Goal: Information Seeking & Learning: Find contact information

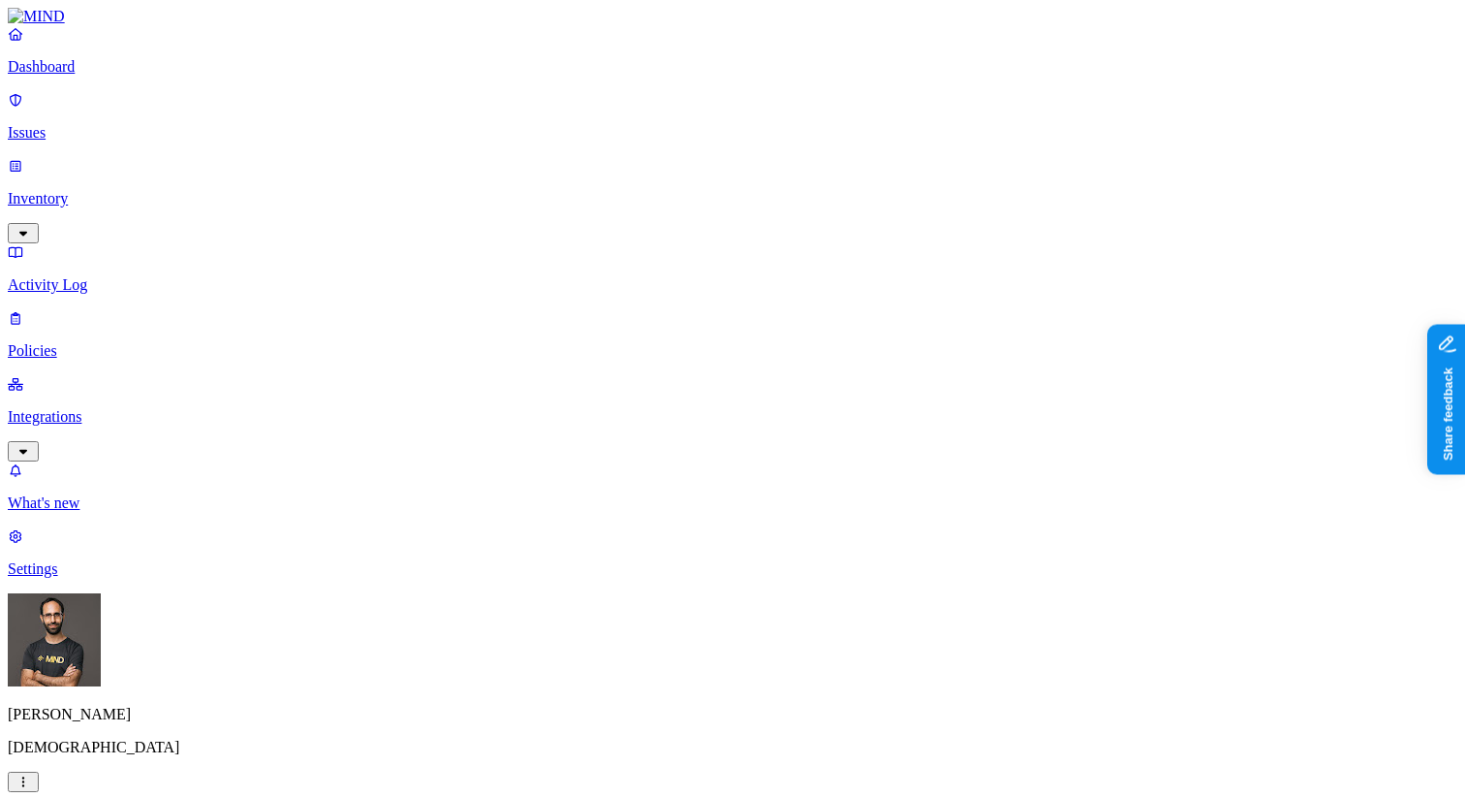
click at [31, 775] on icon "button" at bounding box center [24, 781] width 16 height 13
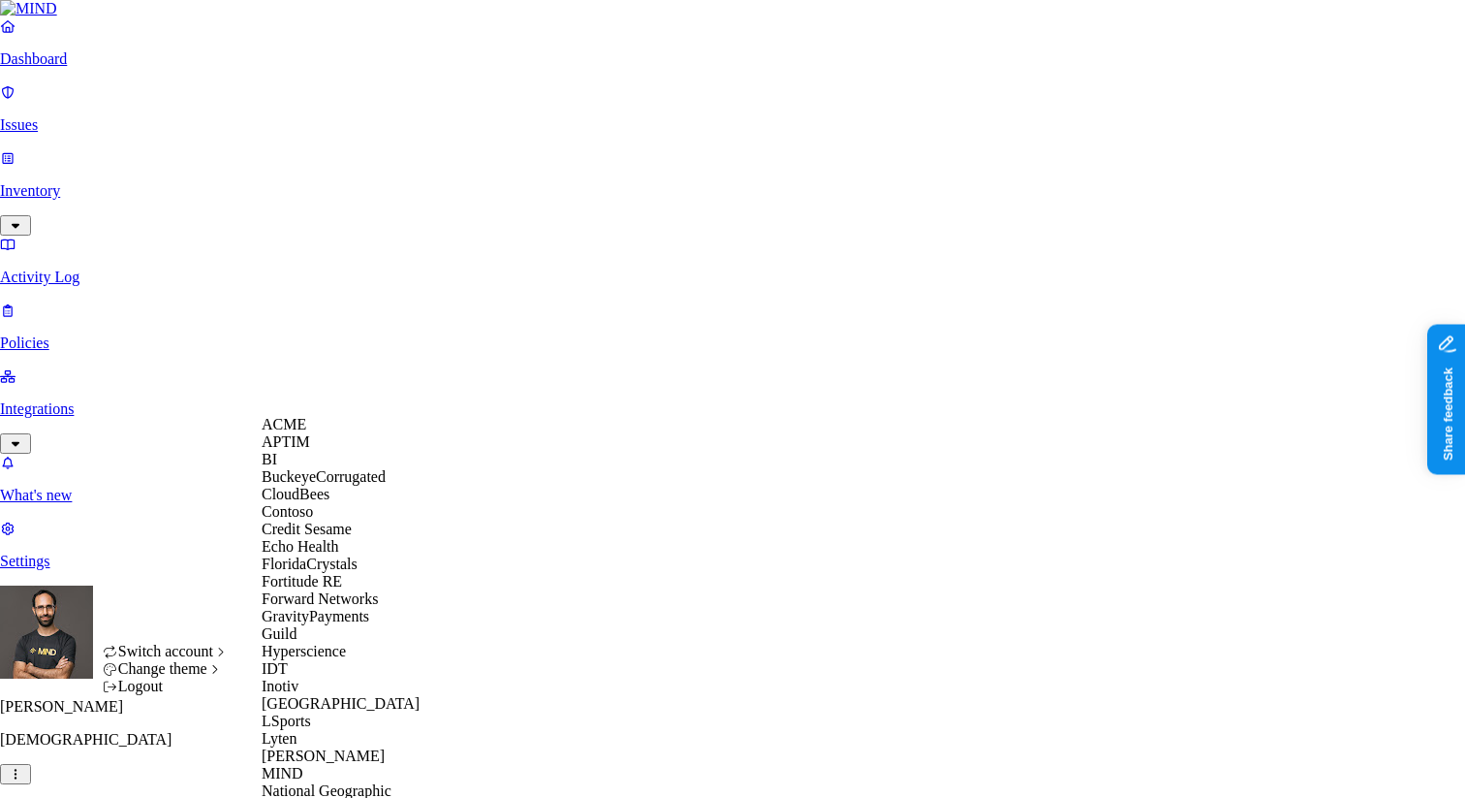
scroll to position [989, 0]
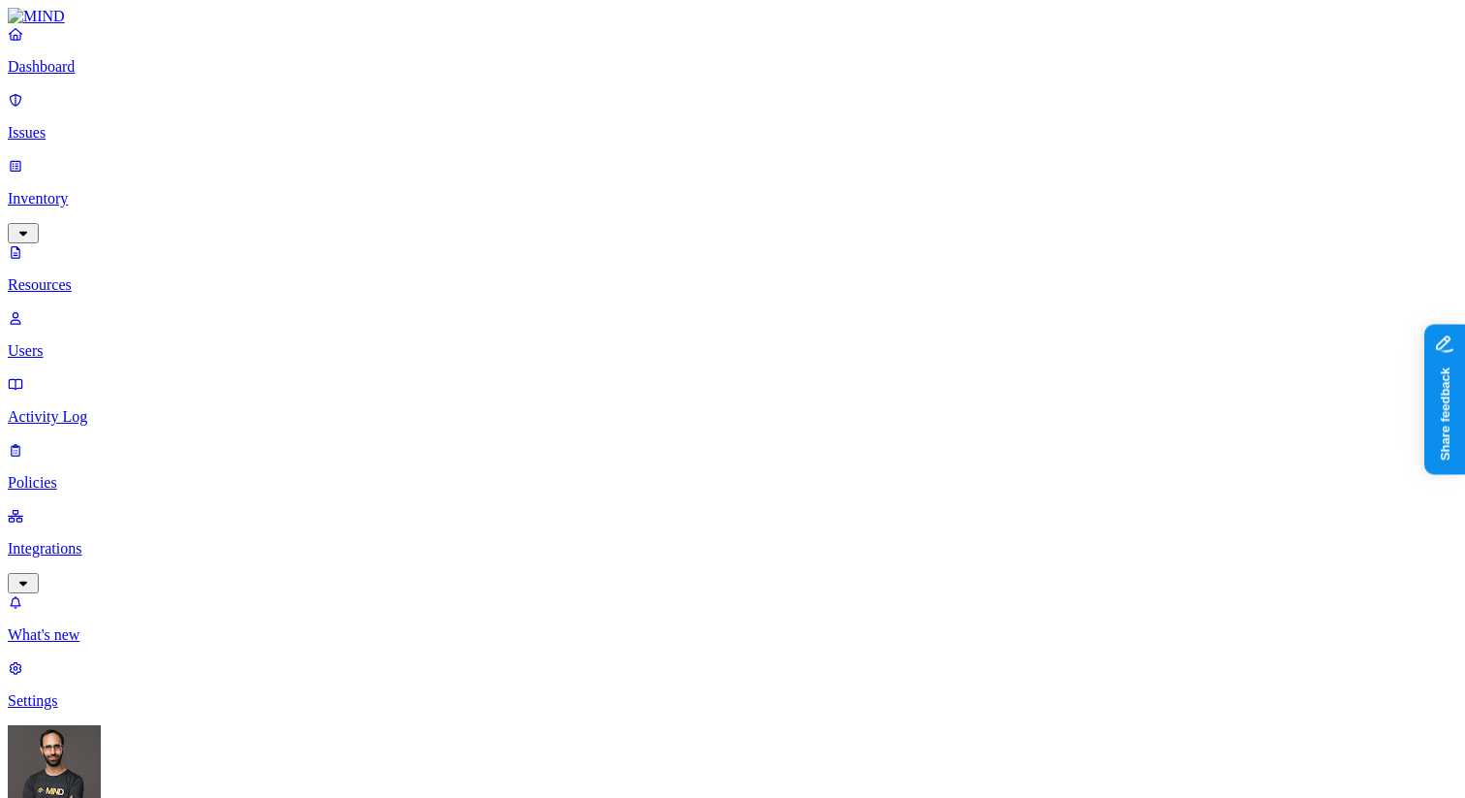
drag, startPoint x: 154, startPoint y: 215, endPoint x: 225, endPoint y: 204, distance: 71.7
click at [154, 342] on p "Users" at bounding box center [733, 350] width 1450 height 17
click at [863, 121] on div "Flagged users" at bounding box center [863, 140] width 0 height 52
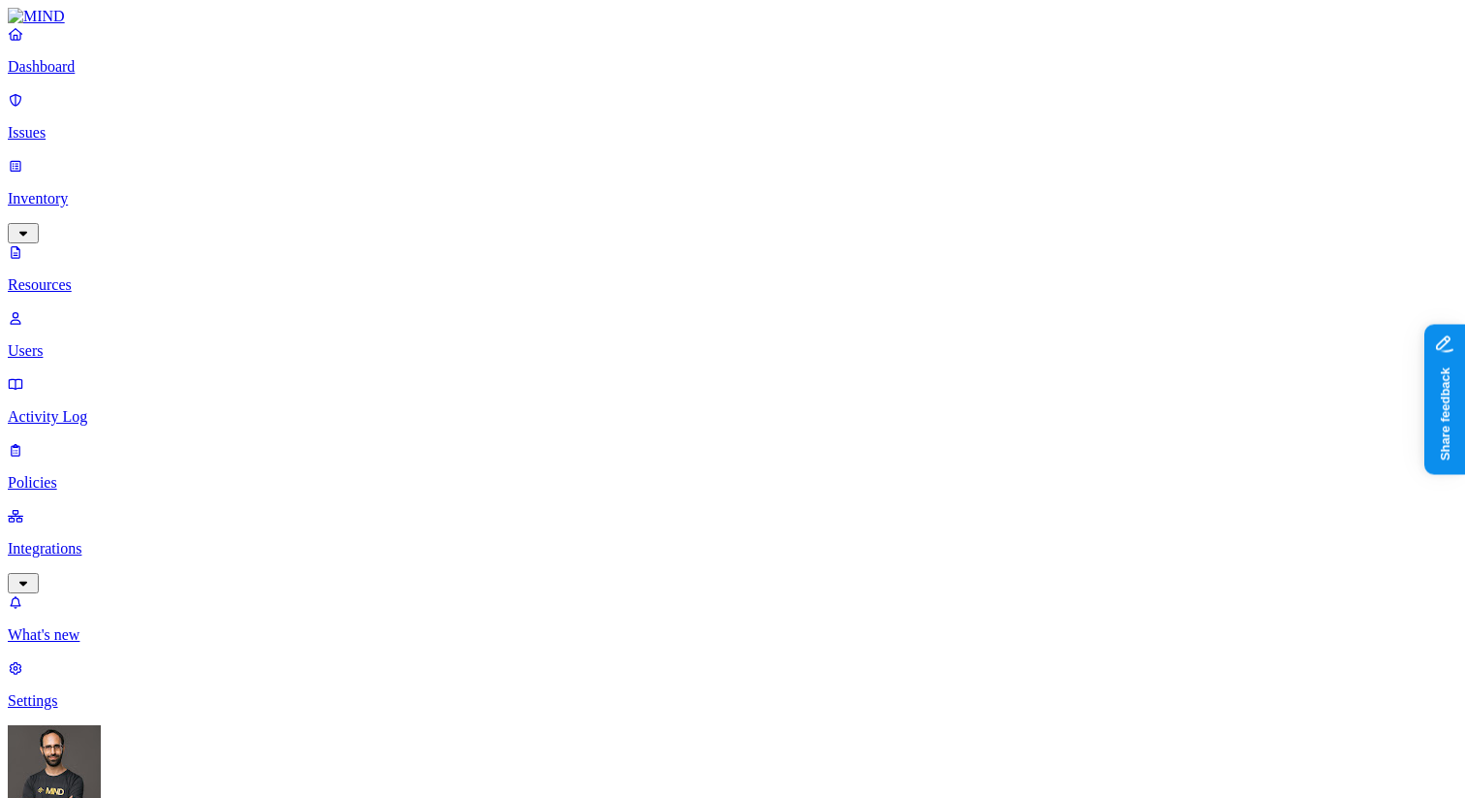
scroll to position [553, 0]
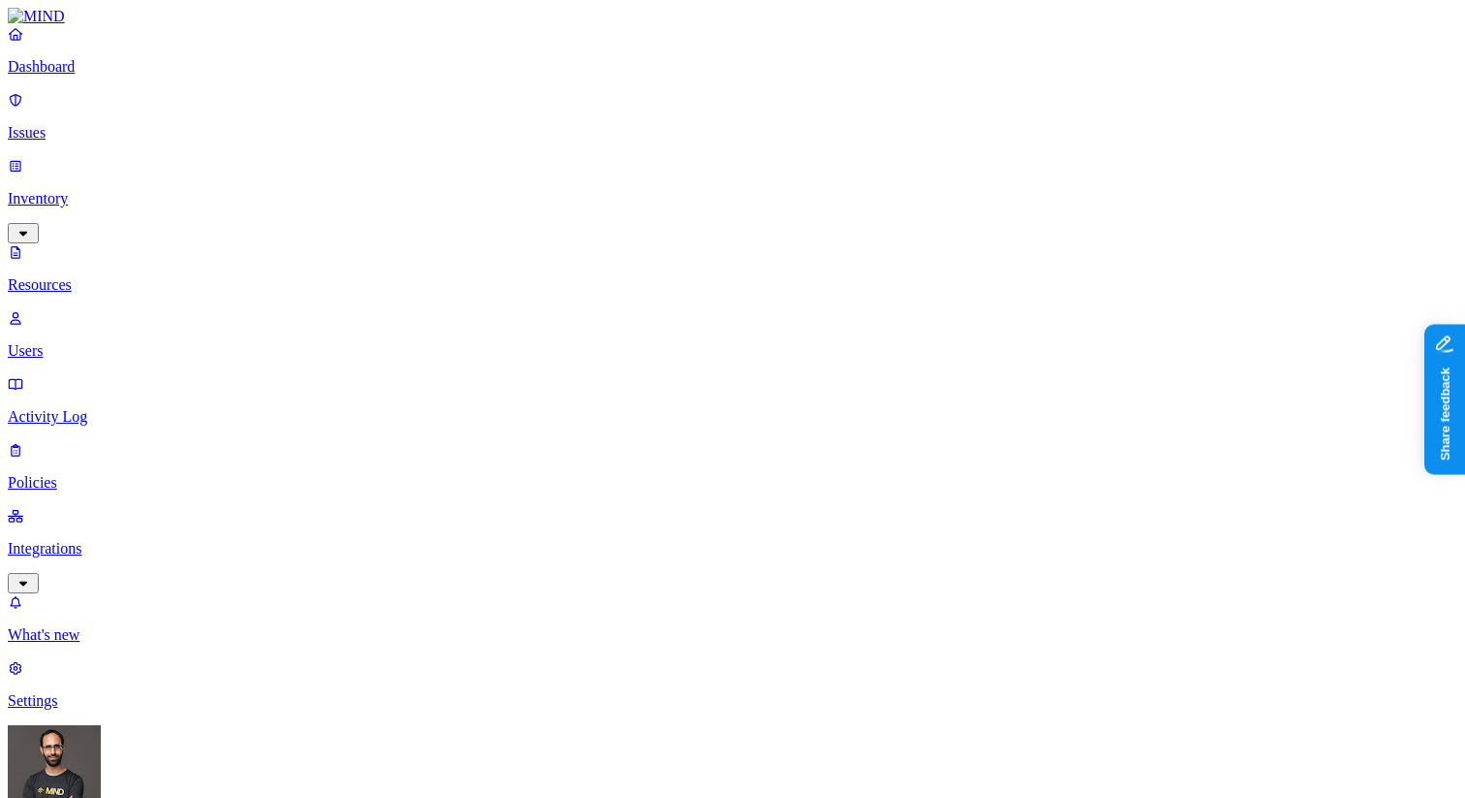
click at [85, 76] on p "Dashboard" at bounding box center [733, 66] width 1450 height 17
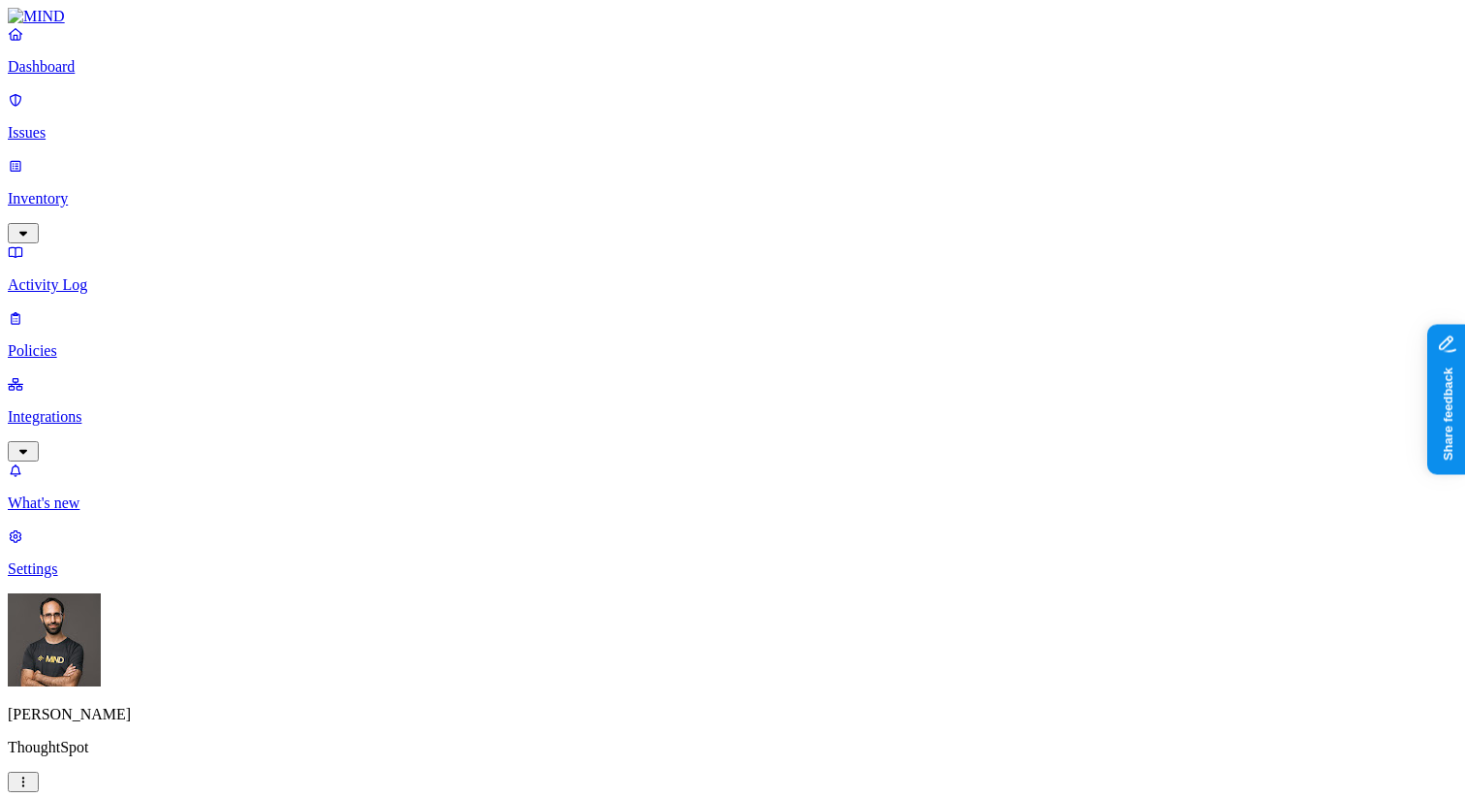
click at [39, 772] on button "button" at bounding box center [23, 782] width 31 height 20
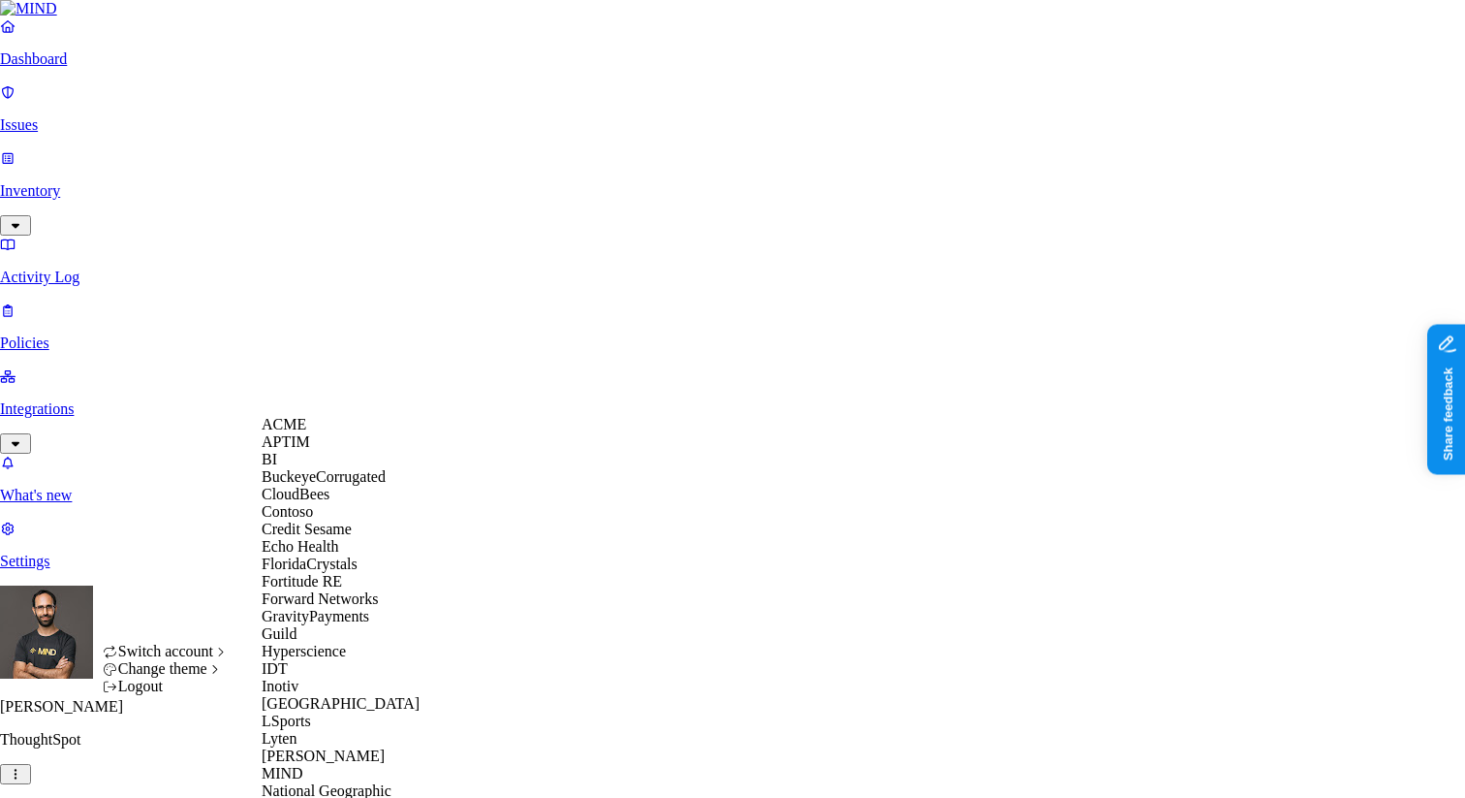
scroll to position [935, 0]
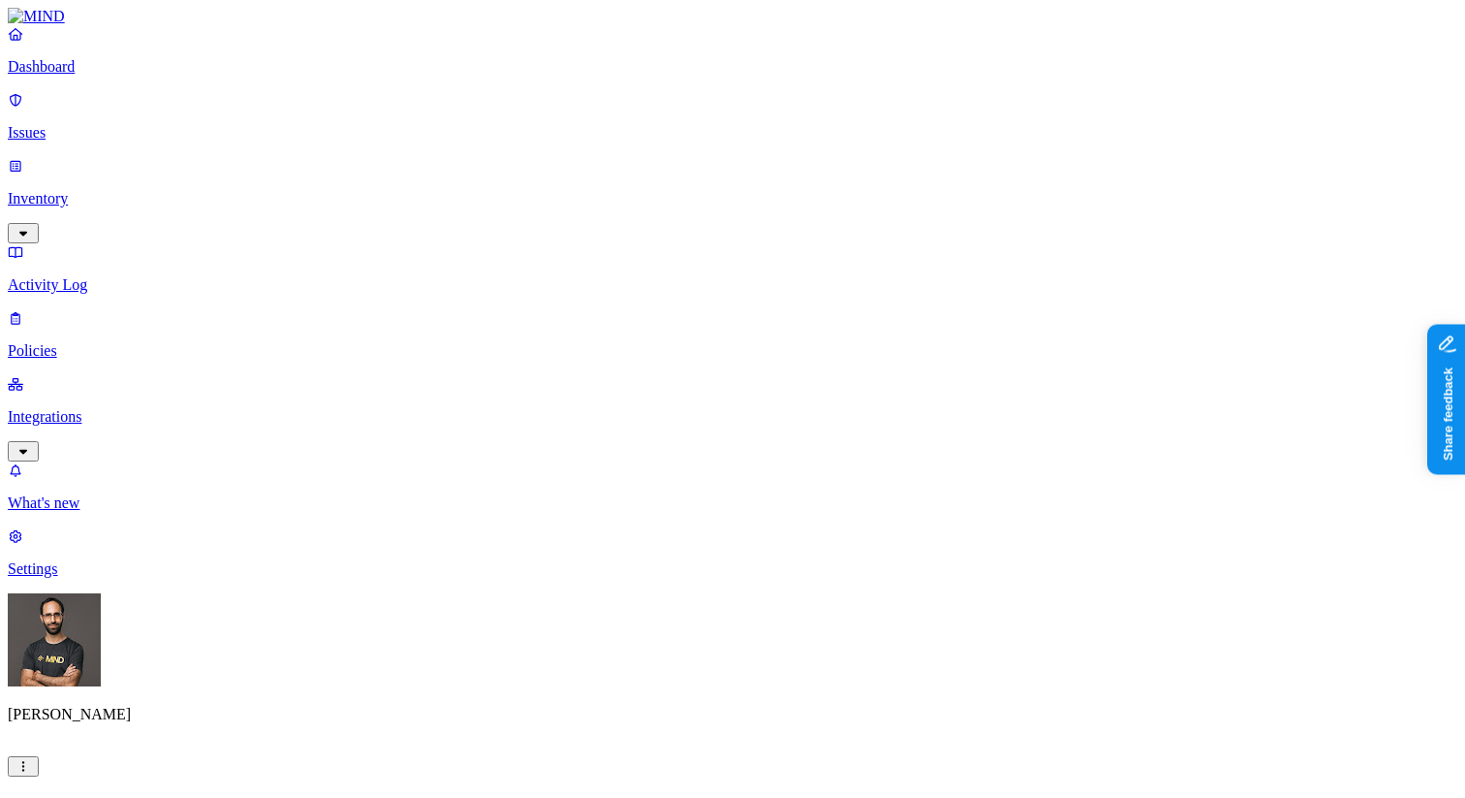
scroll to position [22, 0]
drag, startPoint x: 1106, startPoint y: 450, endPoint x: 917, endPoint y: 452, distance: 189.0
copy span "morgan.bellamy@samsara.com"
